Goal: Task Accomplishment & Management: Use online tool/utility

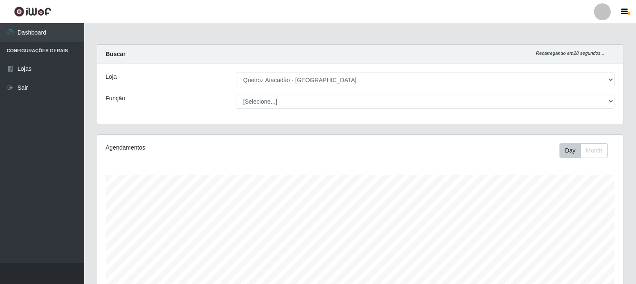
select select "464"
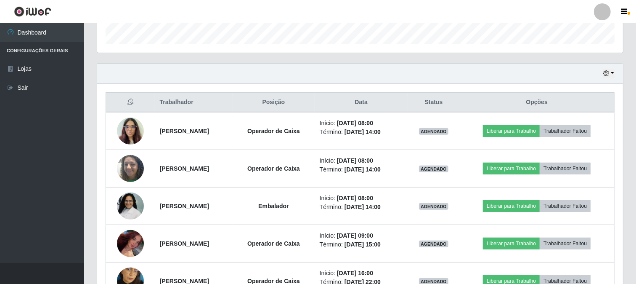
scroll to position [174, 526]
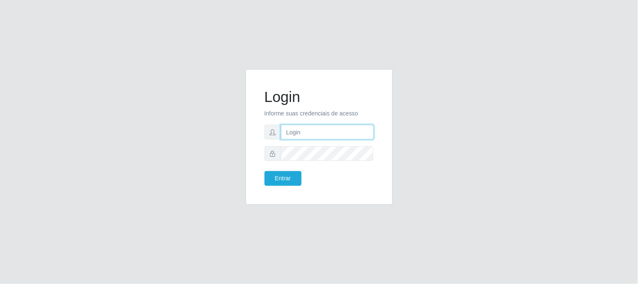
click at [366, 136] on input "text" at bounding box center [327, 132] width 93 height 15
type input "beatrizbarros2526@gmail.com"
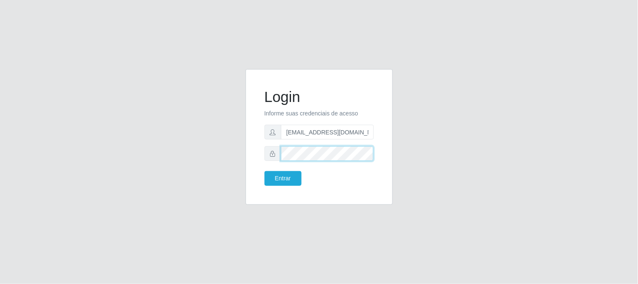
click at [265, 171] on button "Entrar" at bounding box center [283, 178] width 37 height 15
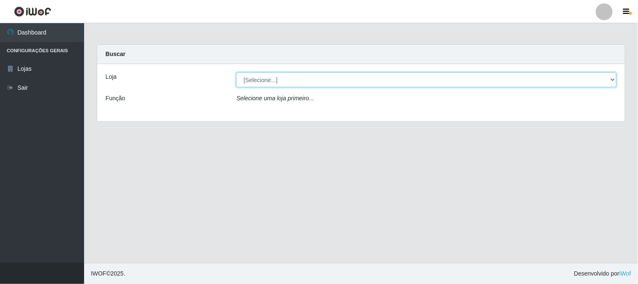
click at [612, 77] on select "[Selecione...] Queiroz Atacadão - São Gonçalo do Amarante" at bounding box center [426, 79] width 380 height 15
select select "464"
click at [236, 72] on select "[Selecione...] Queiroz Atacadão - São Gonçalo do Amarante" at bounding box center [426, 79] width 380 height 15
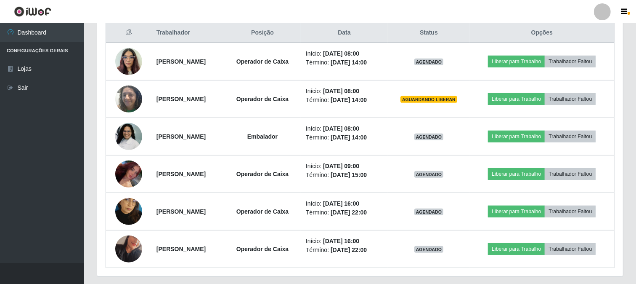
scroll to position [327, 0]
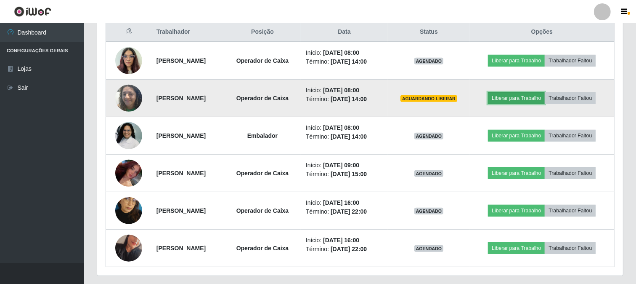
click at [542, 95] on button "Liberar para Trabalho" at bounding box center [516, 98] width 57 height 12
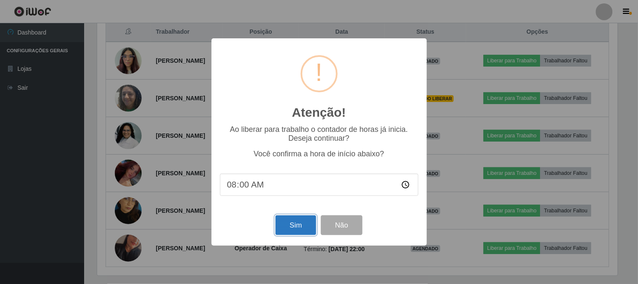
click at [296, 230] on button "Sim" at bounding box center [296, 225] width 41 height 20
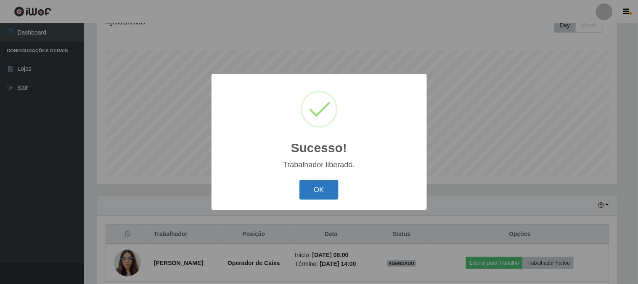
click at [333, 194] on button "OK" at bounding box center [319, 190] width 39 height 20
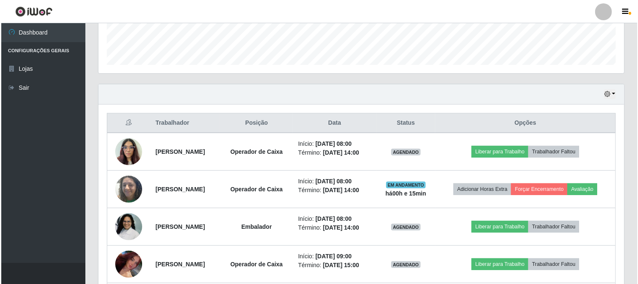
scroll to position [265, 0]
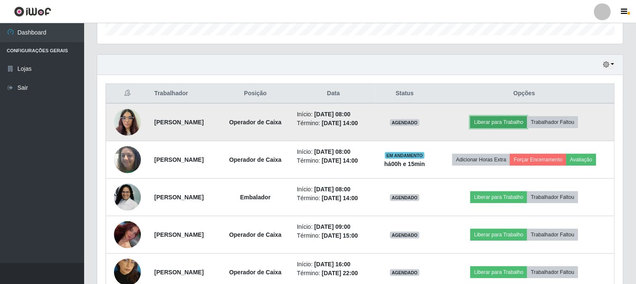
click at [512, 119] on button "Liberar para Trabalho" at bounding box center [498, 122] width 57 height 12
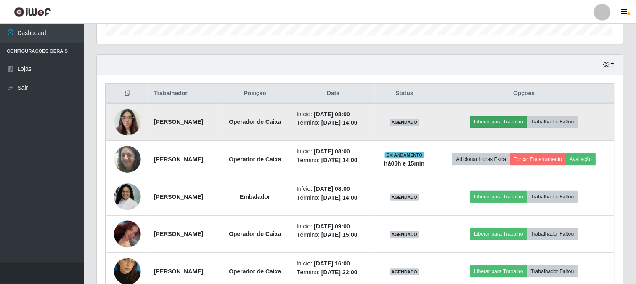
scroll to position [174, 520]
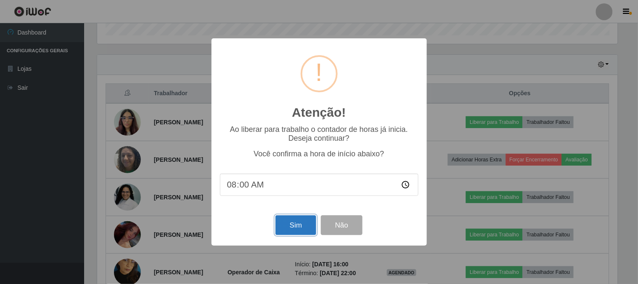
click at [302, 225] on button "Sim" at bounding box center [296, 225] width 41 height 20
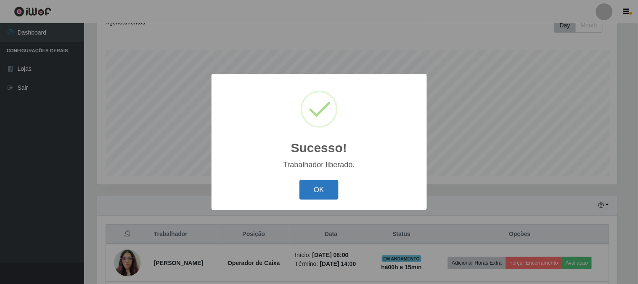
click at [331, 194] on button "OK" at bounding box center [319, 190] width 39 height 20
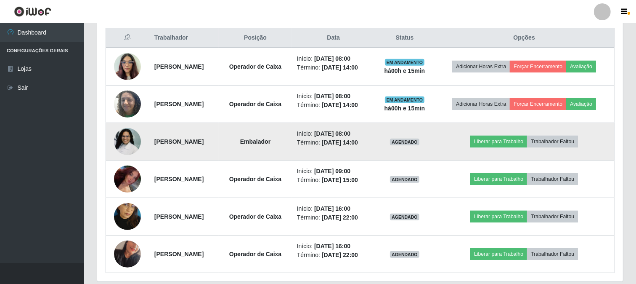
scroll to position [350, 0]
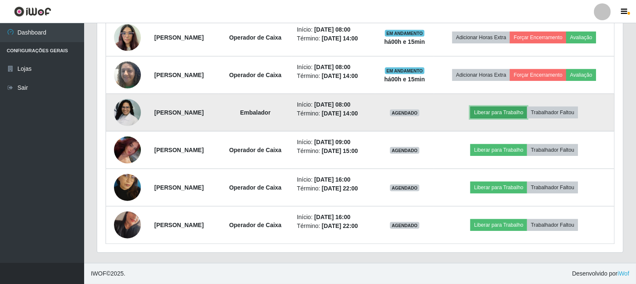
click at [506, 114] on button "Liberar para Trabalho" at bounding box center [498, 112] width 57 height 12
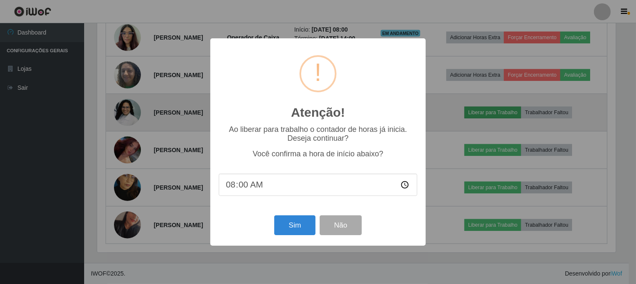
scroll to position [174, 520]
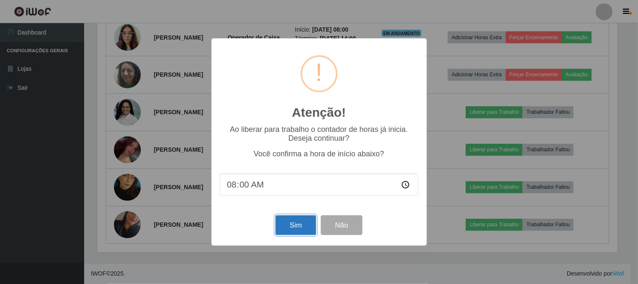
click at [296, 234] on button "Sim" at bounding box center [296, 225] width 41 height 20
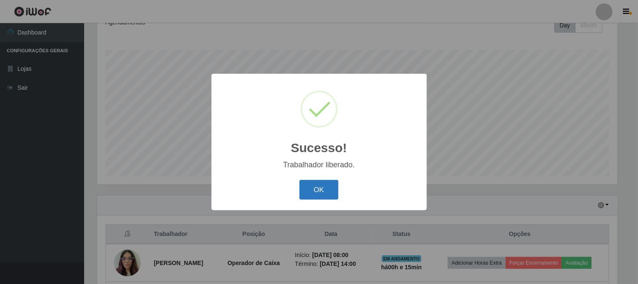
click at [313, 191] on button "OK" at bounding box center [319, 190] width 39 height 20
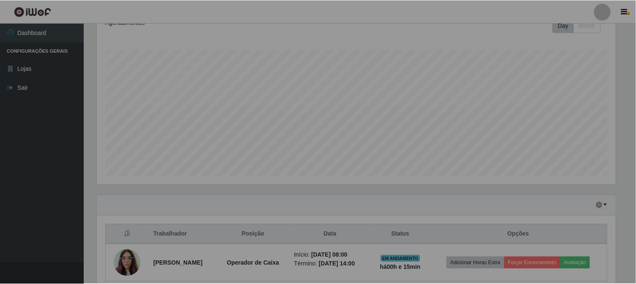
scroll to position [0, 0]
